Goal: Use online tool/utility: Utilize a website feature to perform a specific function

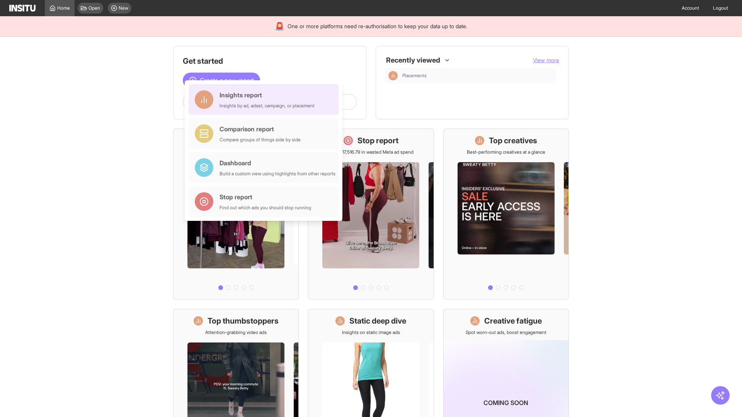
click at [266, 100] on div "Insights report Insights by ad, adset, campaign, or placement" at bounding box center [267, 99] width 95 height 19
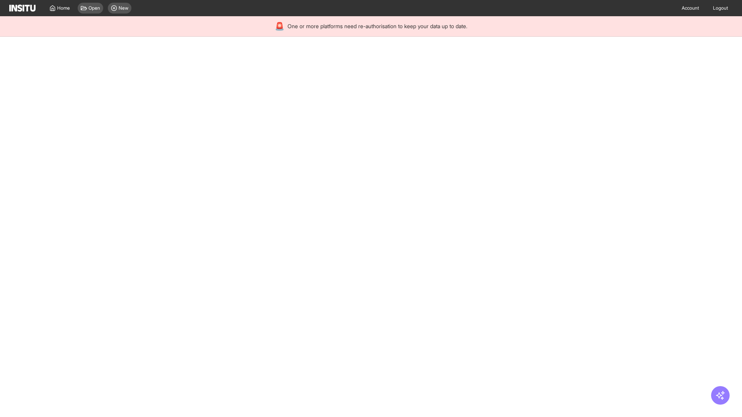
select select "**"
